Goal: Task Accomplishment & Management: Manage account settings

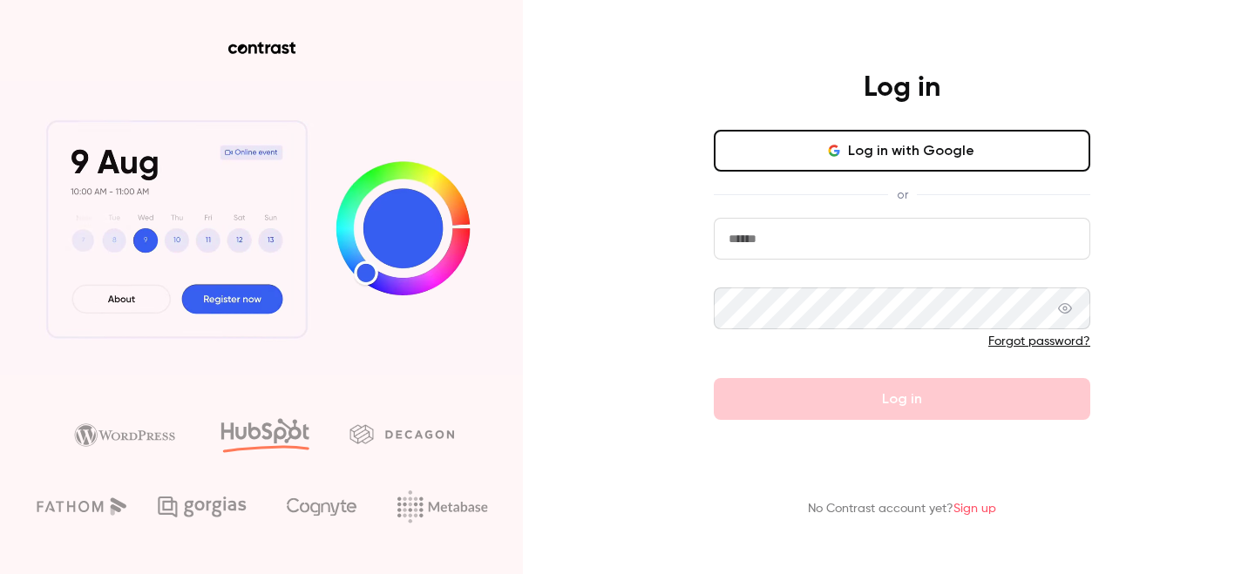
click at [871, 147] on button "Log in with Google" at bounding box center [902, 151] width 376 height 42
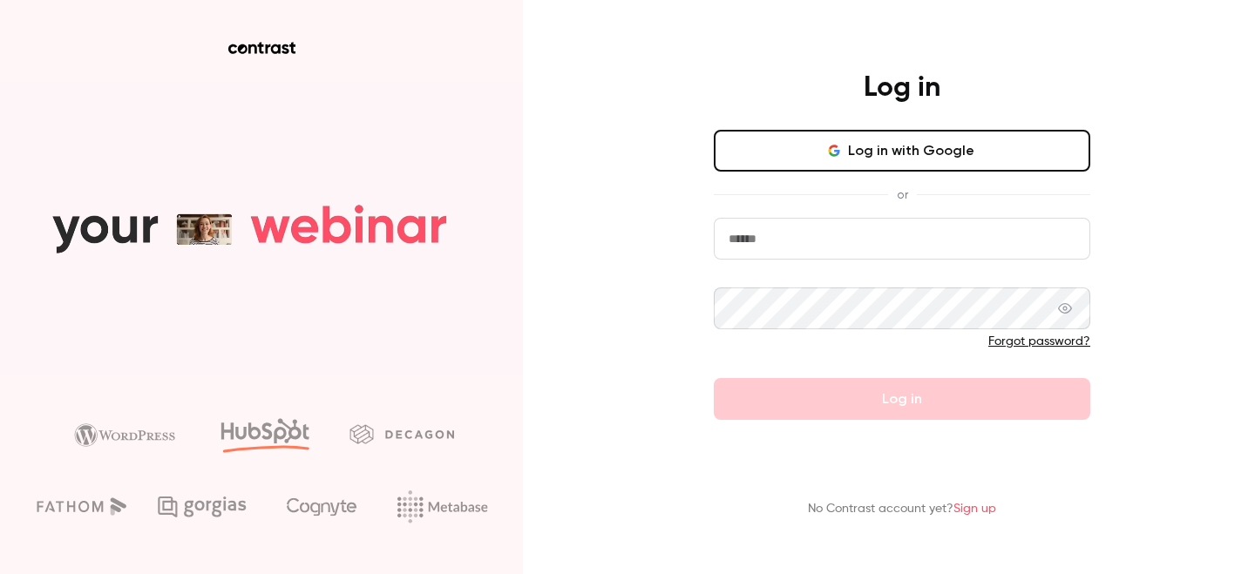
click at [905, 135] on button "Log in with Google" at bounding box center [902, 151] width 376 height 42
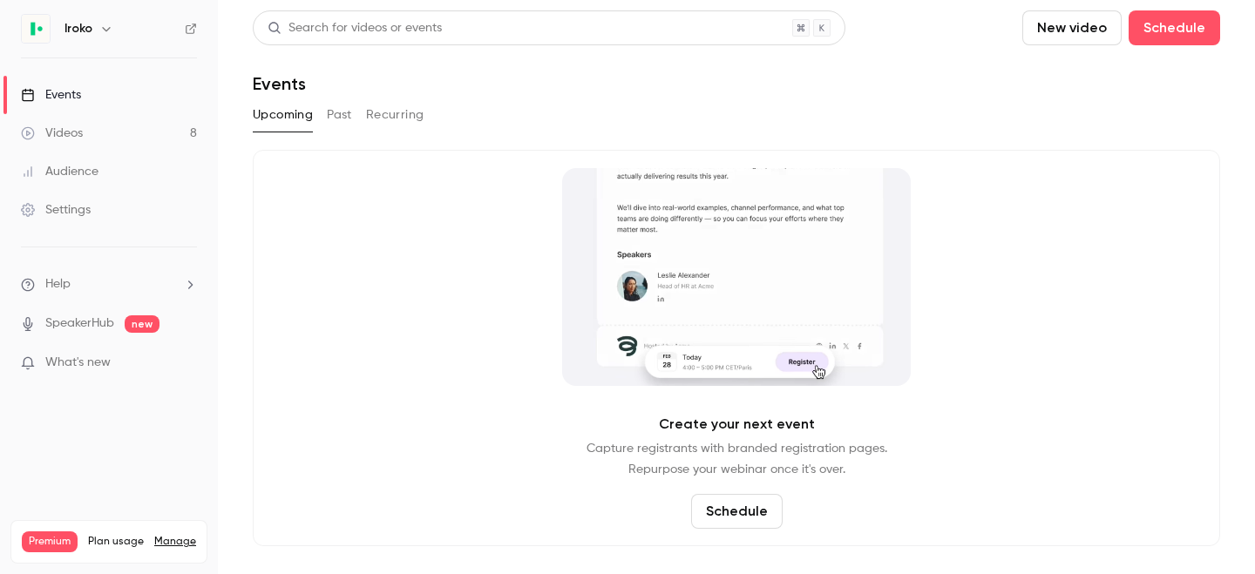
click at [337, 105] on button "Past" at bounding box center [339, 115] width 25 height 28
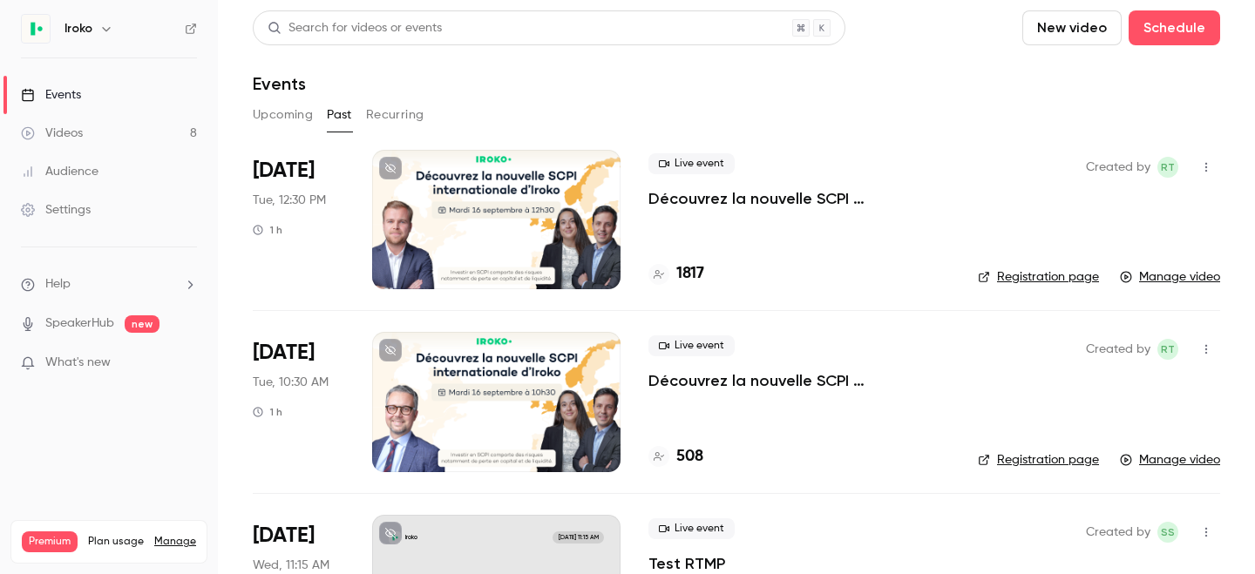
click at [511, 229] on div at bounding box center [496, 219] width 248 height 139
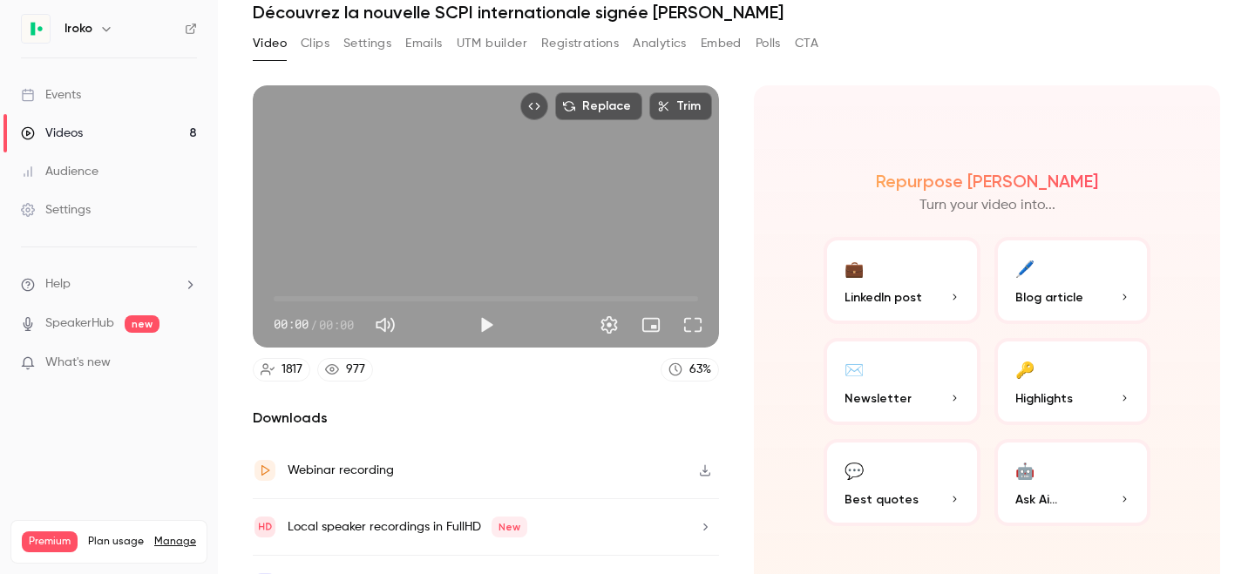
scroll to position [105, 0]
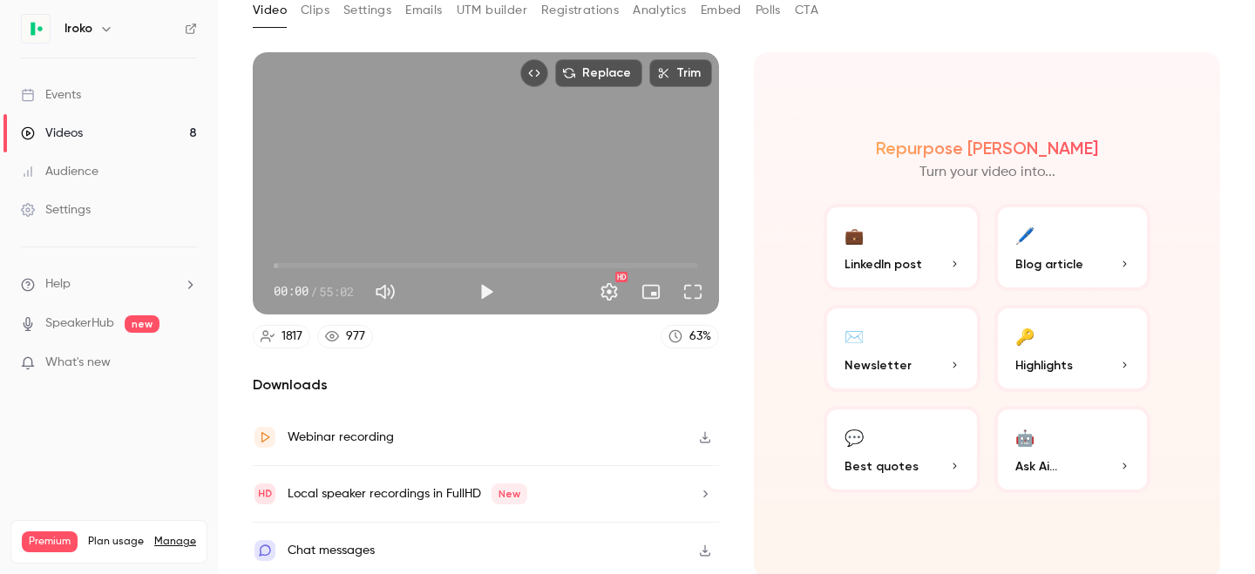
click at [364, 10] on button "Settings" at bounding box center [367, 11] width 48 height 28
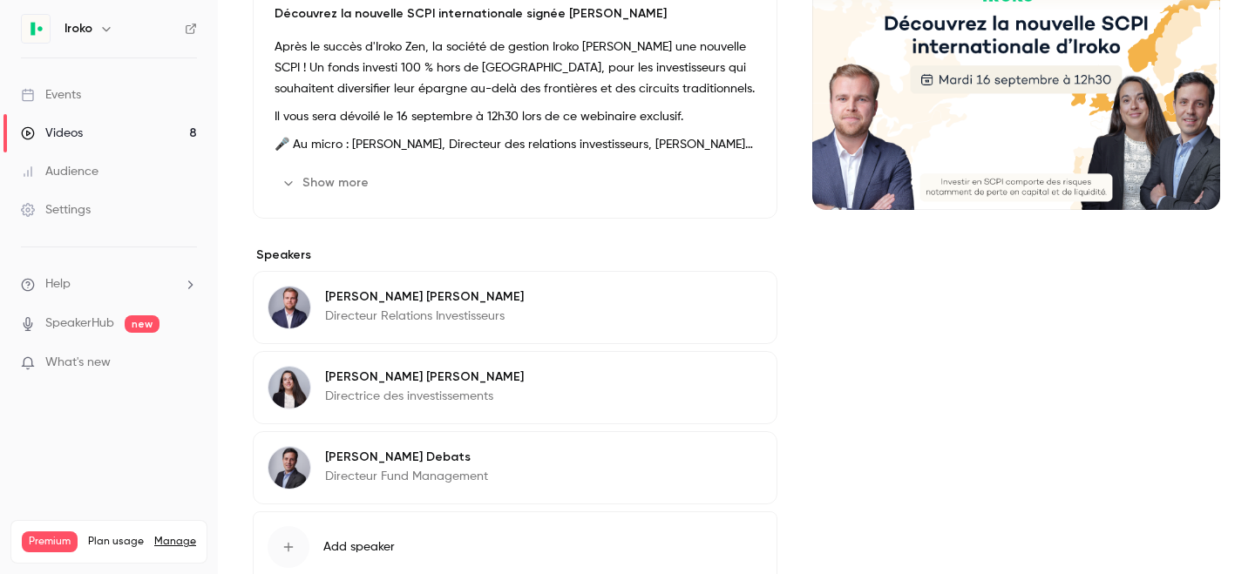
scroll to position [207, 0]
